Goal: Communication & Community: Answer question/provide support

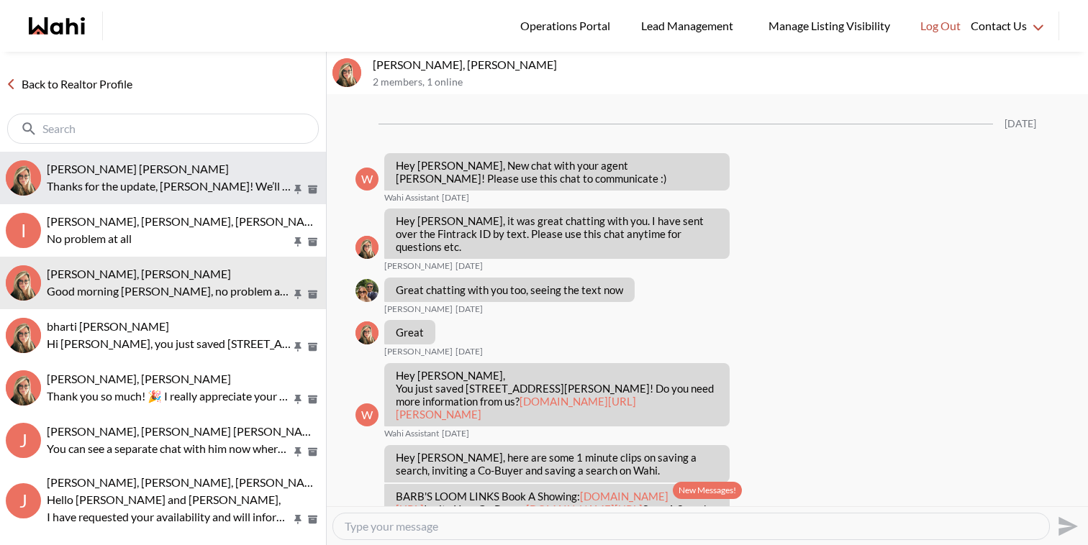
scroll to position [1531, 0]
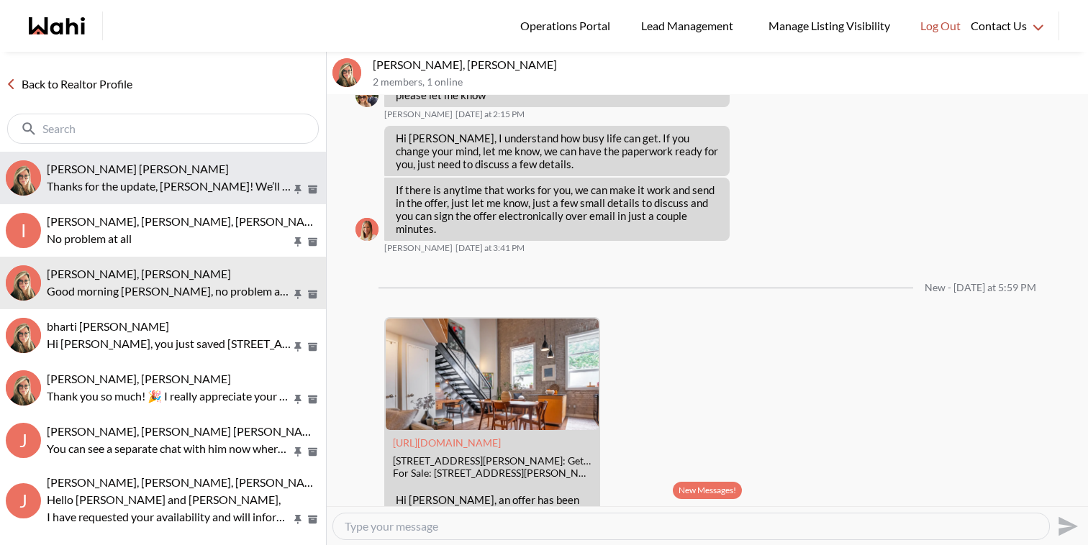
click at [179, 176] on div "Krysten Sousa, Barbara" at bounding box center [183, 169] width 273 height 14
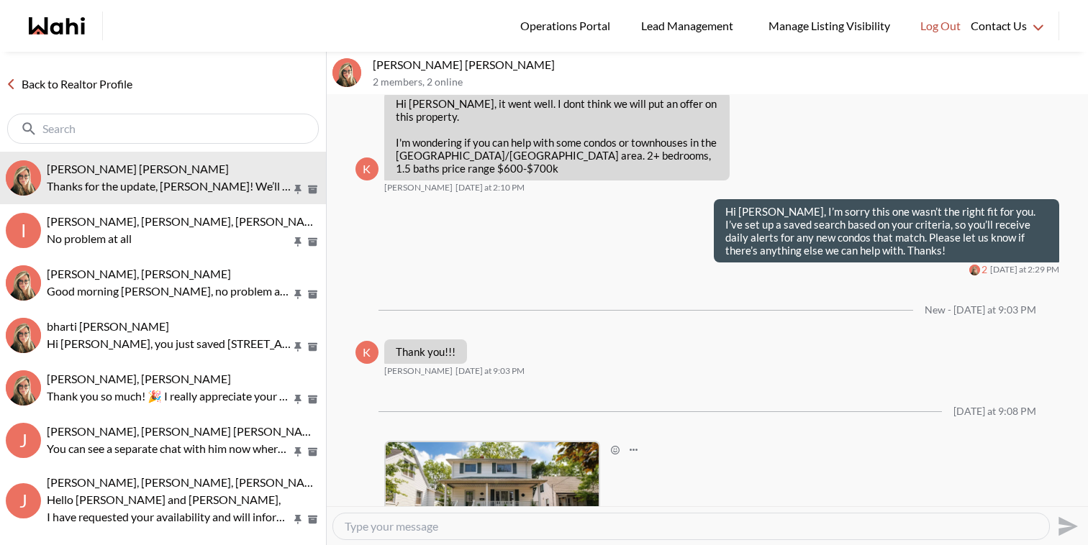
scroll to position [2480, 0]
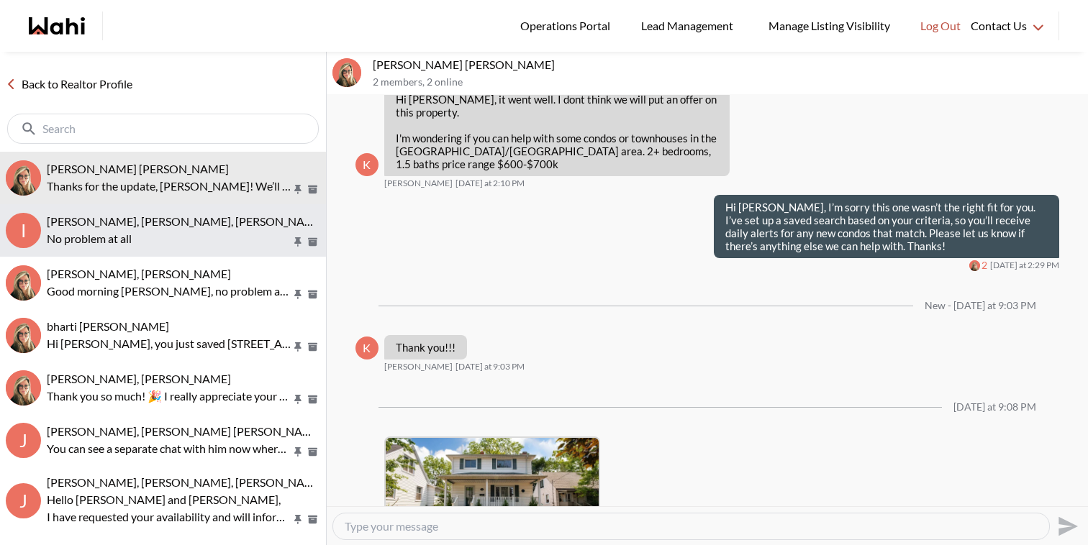
click at [195, 214] on span "Irina Krasyuk, Kseniya Krasyuk, Michelle, Faraz" at bounding box center [233, 221] width 373 height 14
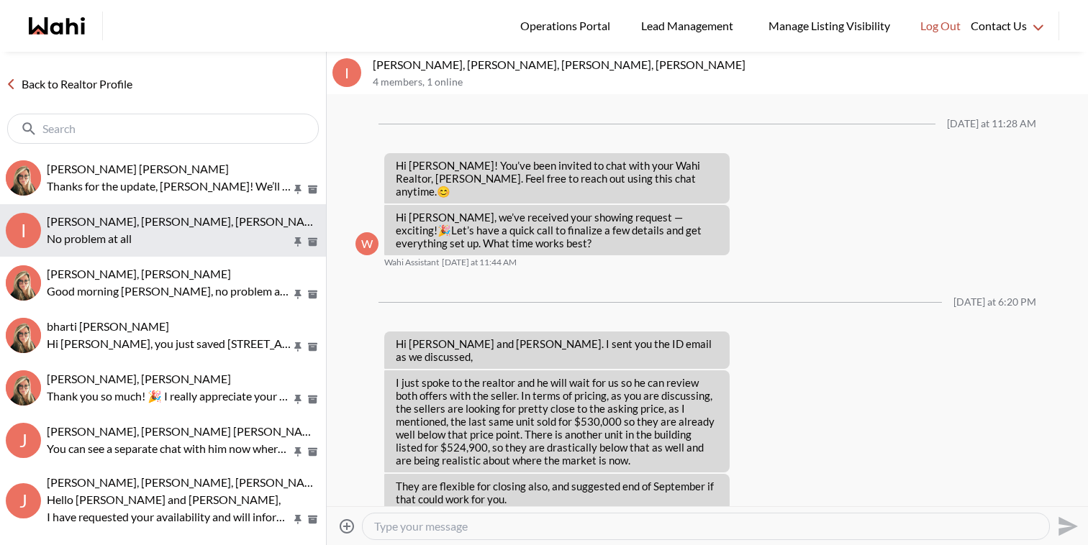
scroll to position [1465, 0]
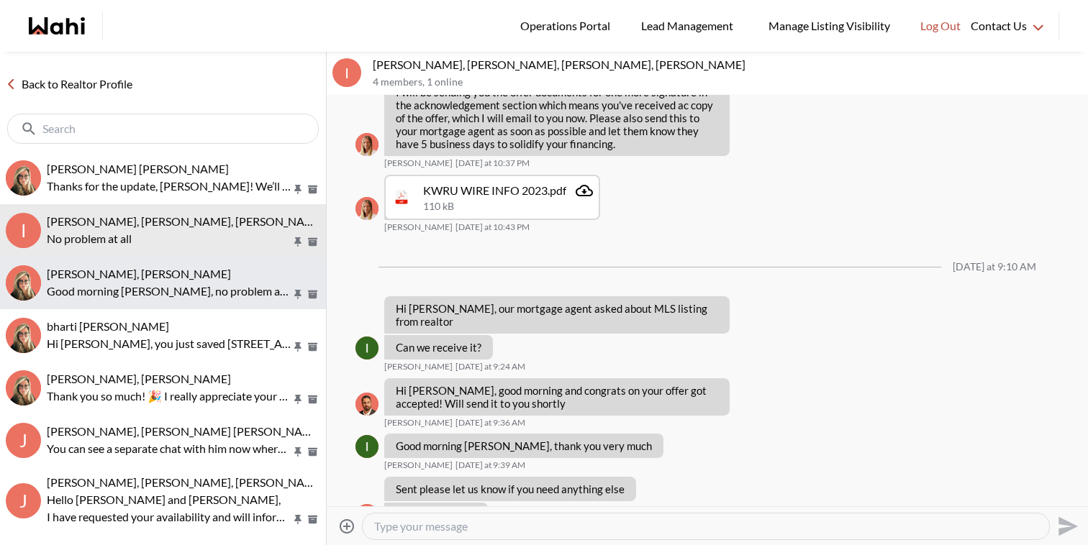
click at [202, 292] on p "Good morning Sean, no problem at all, and thank you for keeping us in the loop!…" at bounding box center [169, 291] width 245 height 17
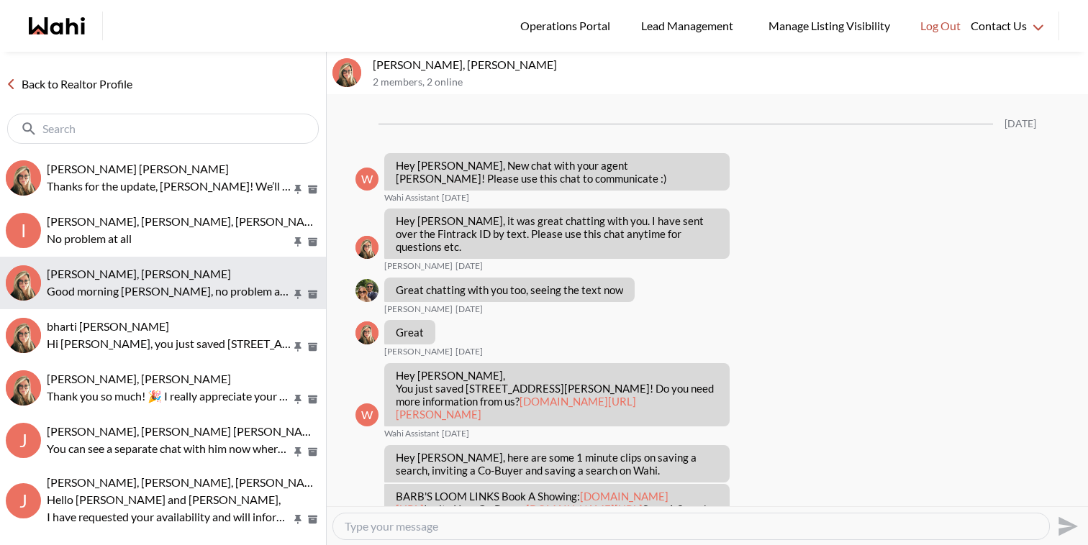
scroll to position [1904, 0]
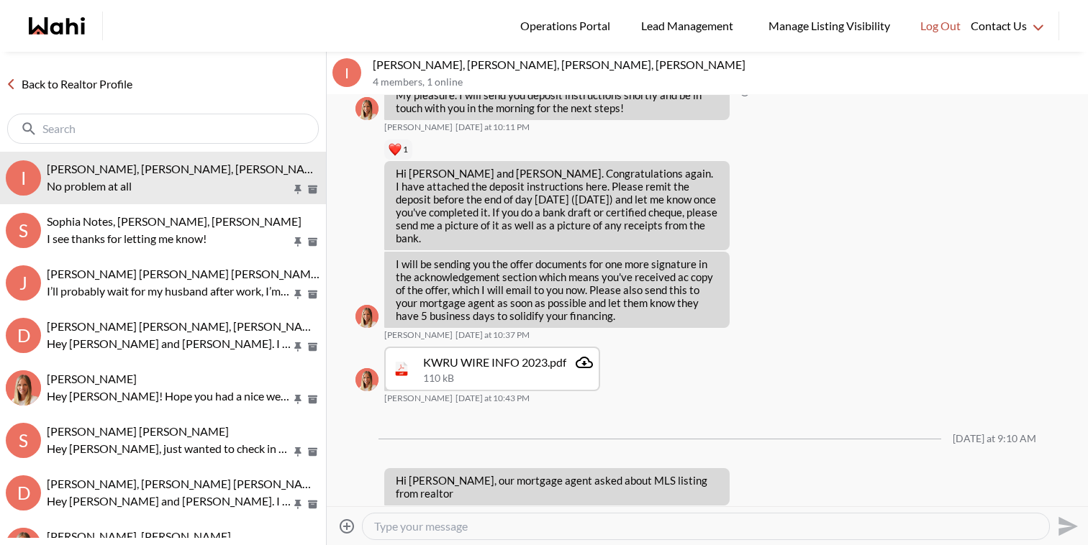
scroll to position [1523, 0]
